Goal: Transaction & Acquisition: Purchase product/service

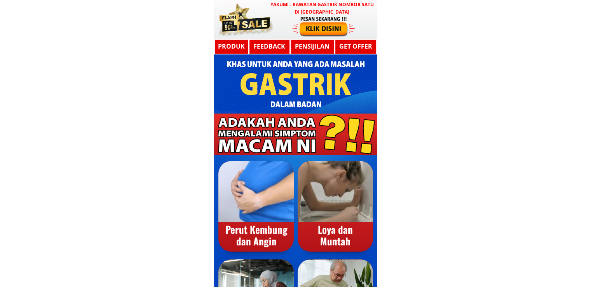
click at [301, 28] on div at bounding box center [324, 26] width 64 height 21
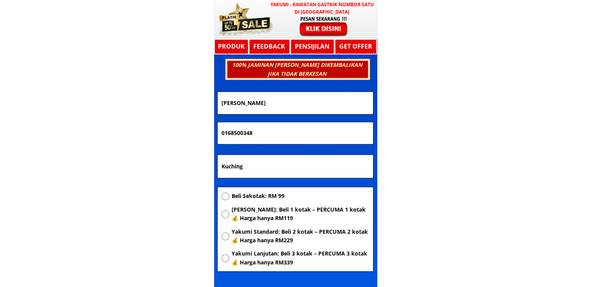
scroll to position [4164, 0]
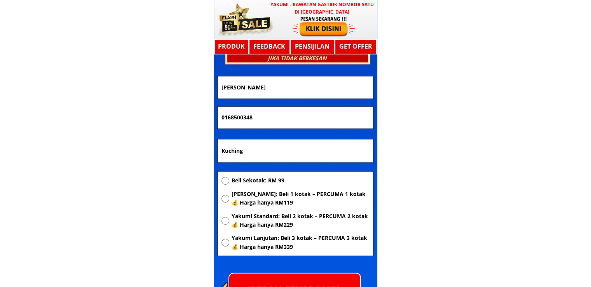
click at [298, 199] on span "[PERSON_NAME]: Beli 1 kotak – PERCUMA 1 kotak 💰 Harga hanya RM119" at bounding box center [300, 198] width 138 height 17
radio input "true"
drag, startPoint x: 311, startPoint y: 145, endPoint x: 6, endPoint y: 163, distance: 306.2
paste input "ota Kinabalu"
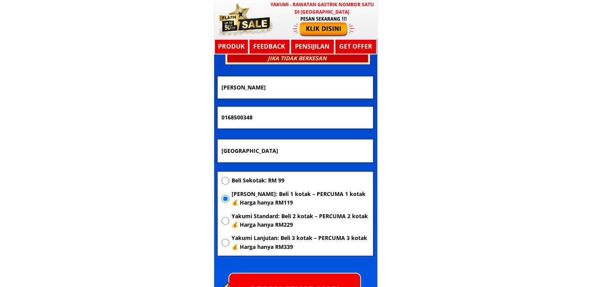
type input "[GEOGRAPHIC_DATA]"
drag, startPoint x: 271, startPoint y: 119, endPoint x: 0, endPoint y: 136, distance: 271.2
paste input "7404760"
type input "0174047608"
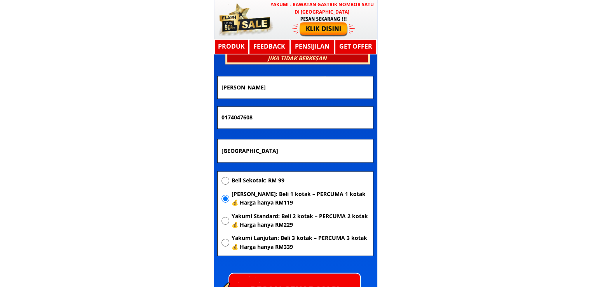
drag, startPoint x: 330, startPoint y: 90, endPoint x: 30, endPoint y: 96, distance: 300.3
paste input "[PERSON_NAME]"
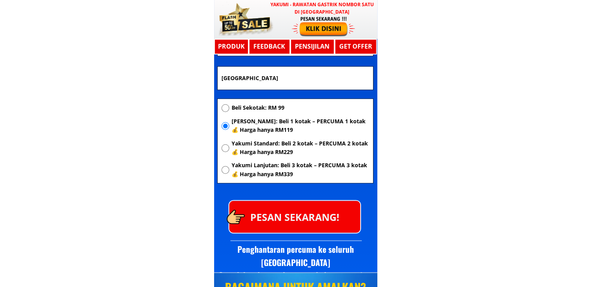
scroll to position [4242, 0]
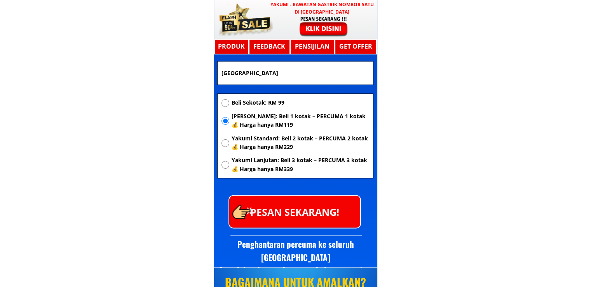
type input "[PERSON_NAME]"
click at [328, 206] on p "PESAN SEKARANG!" at bounding box center [294, 211] width 131 height 31
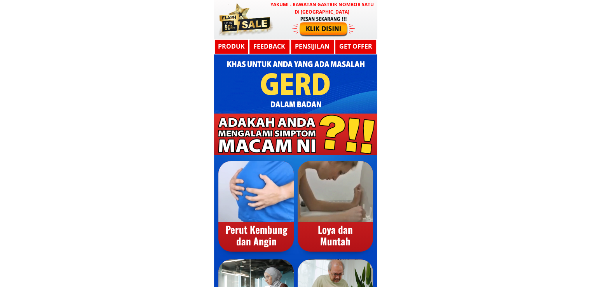
click at [311, 26] on div at bounding box center [324, 26] width 64 height 21
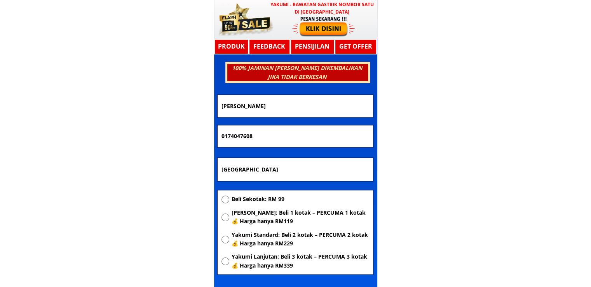
scroll to position [4164, 0]
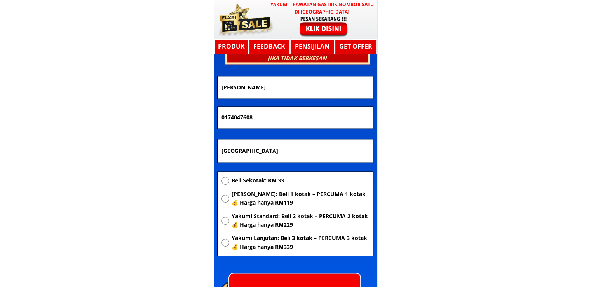
drag, startPoint x: 330, startPoint y: 141, endPoint x: 198, endPoint y: 164, distance: 133.7
click at [273, 197] on span "[PERSON_NAME]: Beli 1 kotak – PERCUMA 1 kotak 💰 Harga hanya RM119" at bounding box center [300, 198] width 138 height 17
radio input "true"
drag, startPoint x: 290, startPoint y: 122, endPoint x: 117, endPoint y: 129, distance: 173.6
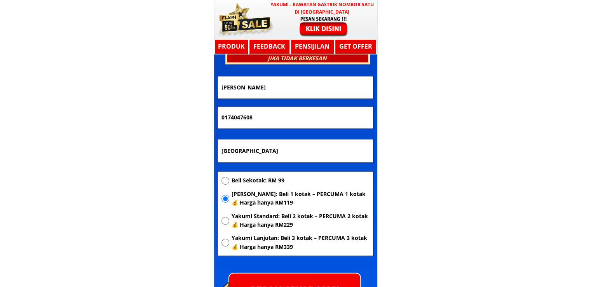
paste input "7672800"
type input "0177672800"
drag, startPoint x: 190, startPoint y: 84, endPoint x: 116, endPoint y: 87, distance: 74.0
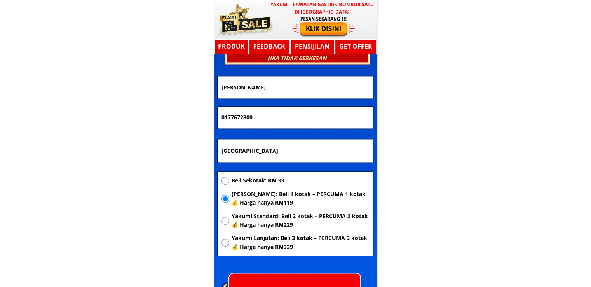
paste input "khairul"
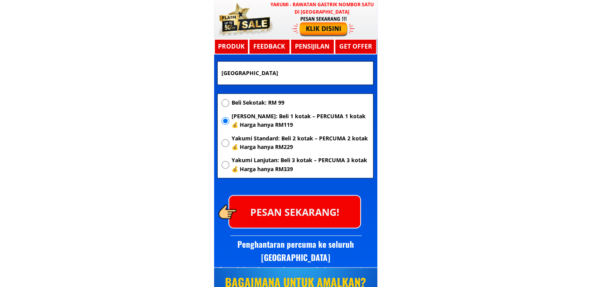
type input "khairul"
click at [303, 199] on p "PESAN SEKARANG!" at bounding box center [294, 211] width 131 height 31
